Goal: Use online tool/utility

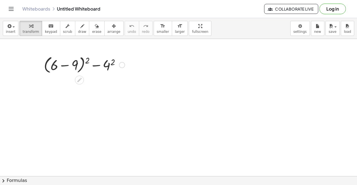
click at [67, 67] on div at bounding box center [84, 64] width 86 height 21
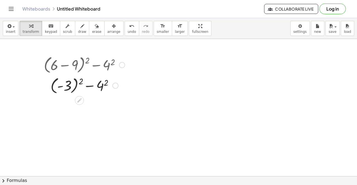
click at [67, 86] on div at bounding box center [84, 85] width 86 height 20
click at [87, 107] on div at bounding box center [84, 105] width 86 height 19
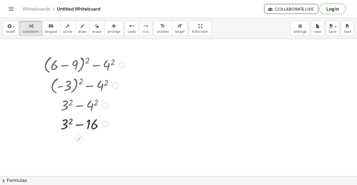
click at [68, 124] on div at bounding box center [84, 124] width 86 height 19
click at [79, 125] on div at bounding box center [84, 124] width 86 height 19
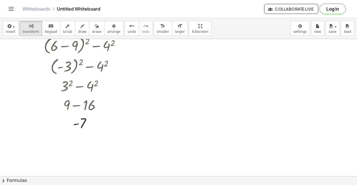
scroll to position [20, 0]
click at [119, 48] on div at bounding box center [84, 45] width 86 height 21
click at [119, 47] on div at bounding box center [122, 46] width 6 height 6
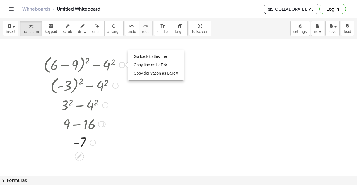
scroll to position [0, 0]
click at [151, 58] on span "Go back to this line" at bounding box center [150, 56] width 33 height 4
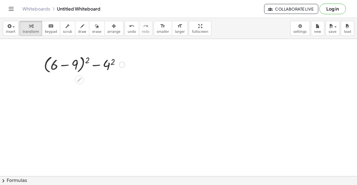
click at [113, 61] on div at bounding box center [84, 64] width 86 height 21
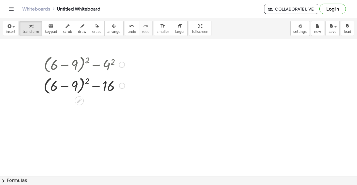
click at [76, 84] on div at bounding box center [84, 85] width 87 height 21
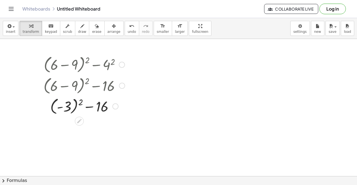
click at [81, 103] on div at bounding box center [84, 106] width 87 height 20
click at [128, 29] on div "undo" at bounding box center [132, 26] width 8 height 7
click at [63, 106] on div at bounding box center [84, 106] width 113 height 20
click at [67, 123] on div at bounding box center [84, 125] width 87 height 19
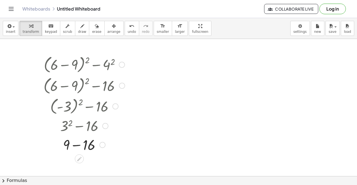
click at [89, 145] on div at bounding box center [84, 144] width 87 height 19
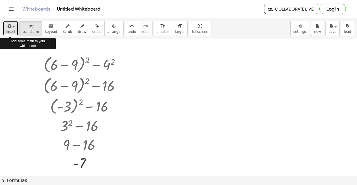
click at [5, 30] on button "insert" at bounding box center [11, 28] width 16 height 15
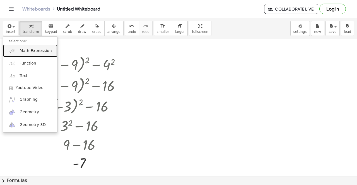
click at [44, 49] on span "Math Expression" at bounding box center [36, 51] width 32 height 6
